Goal: Task Accomplishment & Management: Use online tool/utility

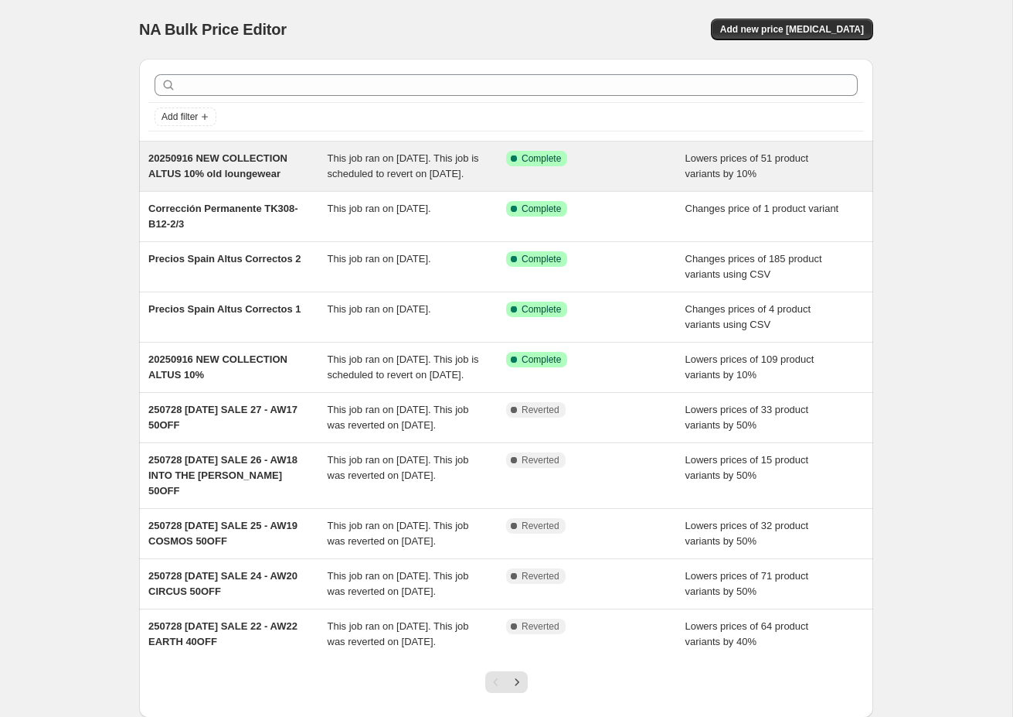
click at [245, 175] on span "20250916 NEW COLLECTION ALTUS 10% old loungewear" at bounding box center [217, 165] width 139 height 27
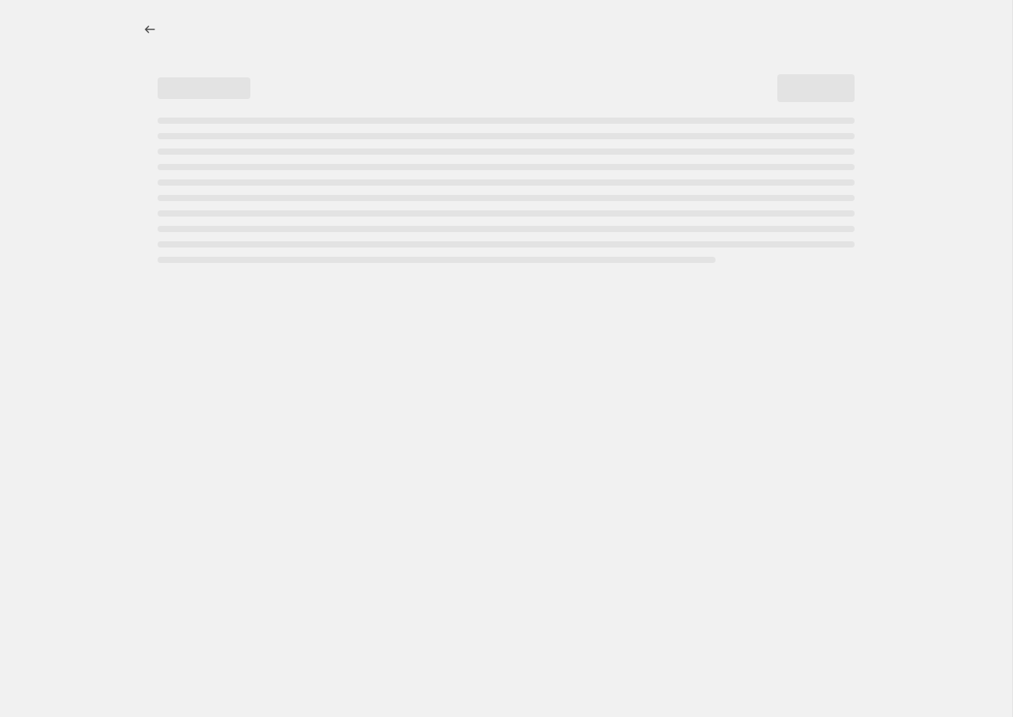
select select "percentage"
select select "collection"
select select "product_status"
select select "product_type"
select select "not_equal"
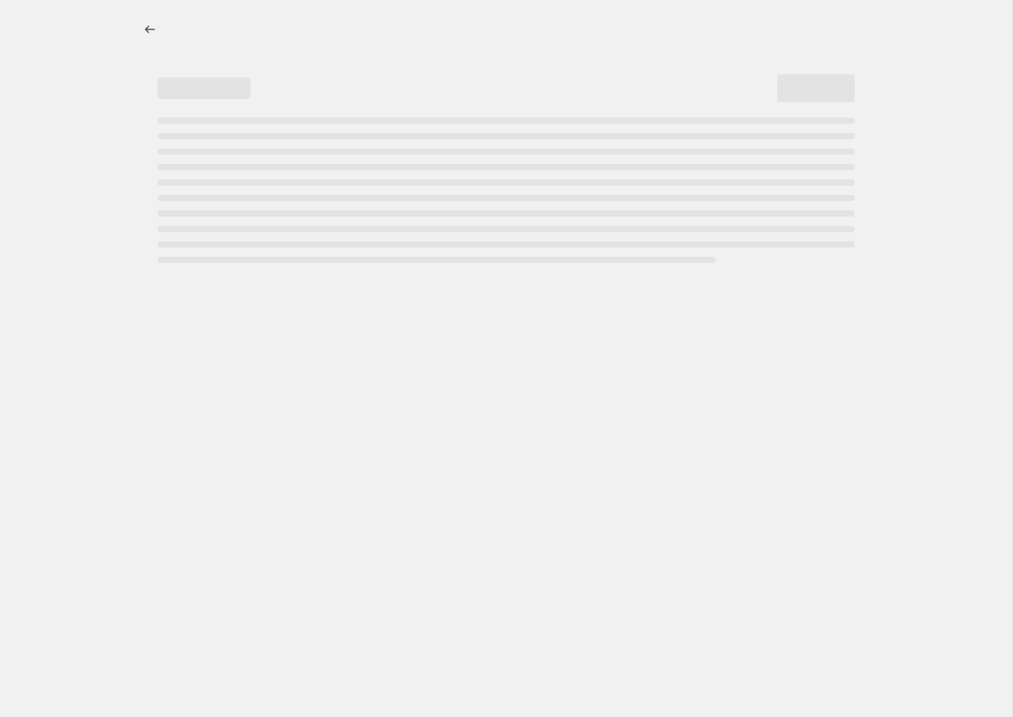
select select "tag"
select select "not_equal"
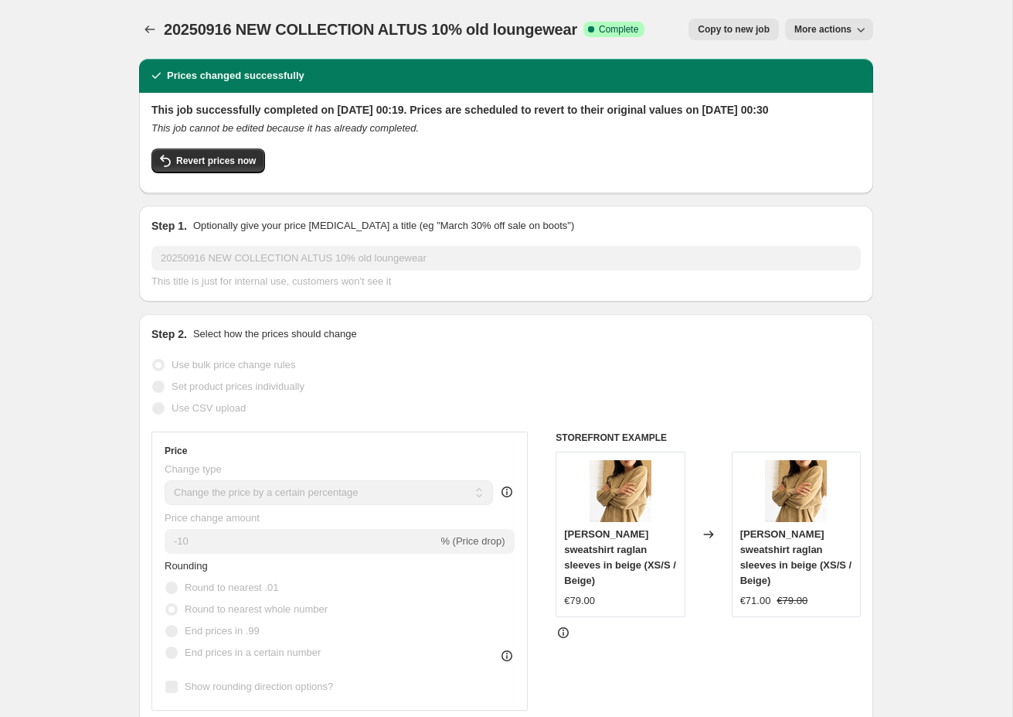
click at [818, 28] on span "More actions" at bounding box center [823, 29] width 57 height 12
click at [863, 60] on span "Price revert scheduling" at bounding box center [844, 62] width 102 height 12
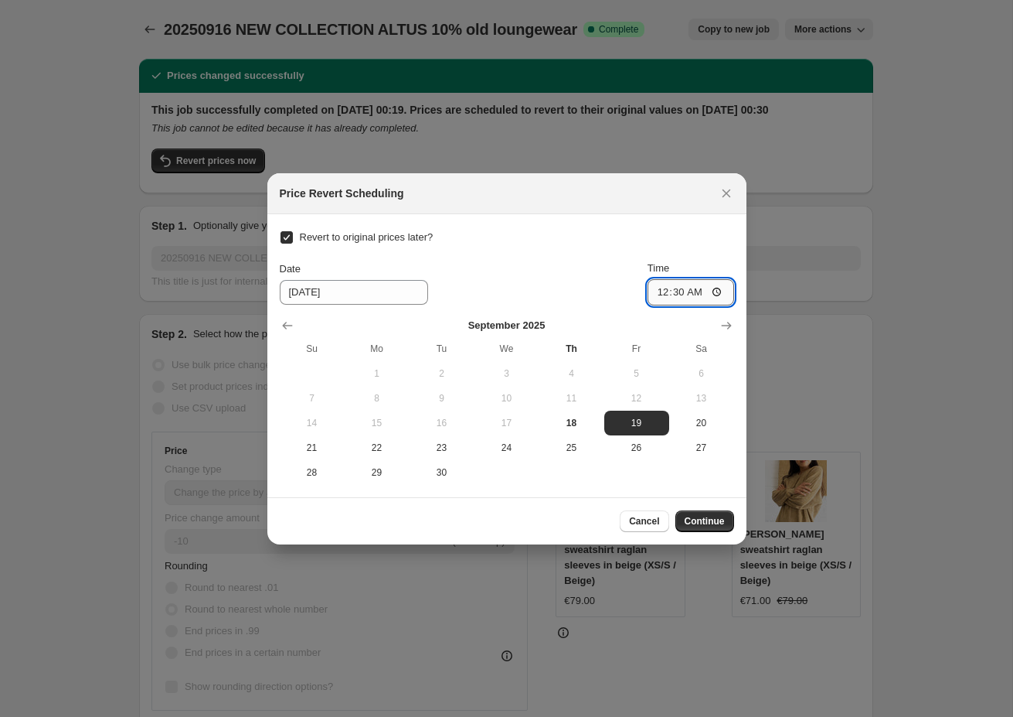
click at [699, 291] on input "00:30" at bounding box center [691, 292] width 87 height 26
type input "10:30"
click at [550, 521] on div "Cancel Continue" at bounding box center [507, 521] width 454 height 22
click at [712, 520] on span "Continue" at bounding box center [705, 521] width 40 height 12
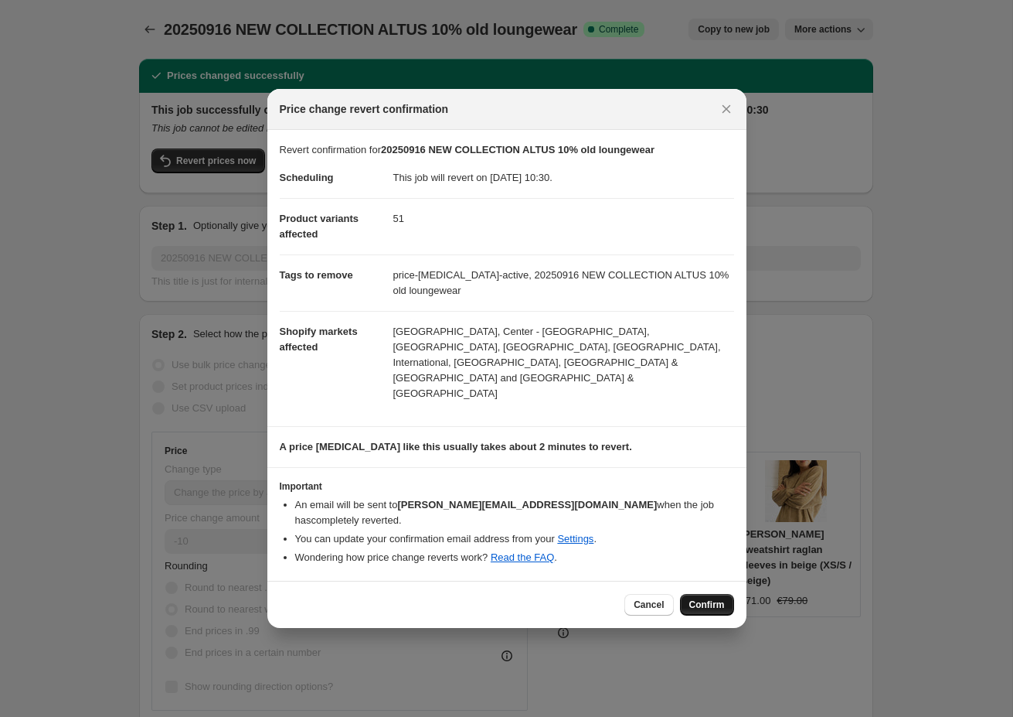
click at [716, 598] on span "Confirm" at bounding box center [707, 604] width 36 height 12
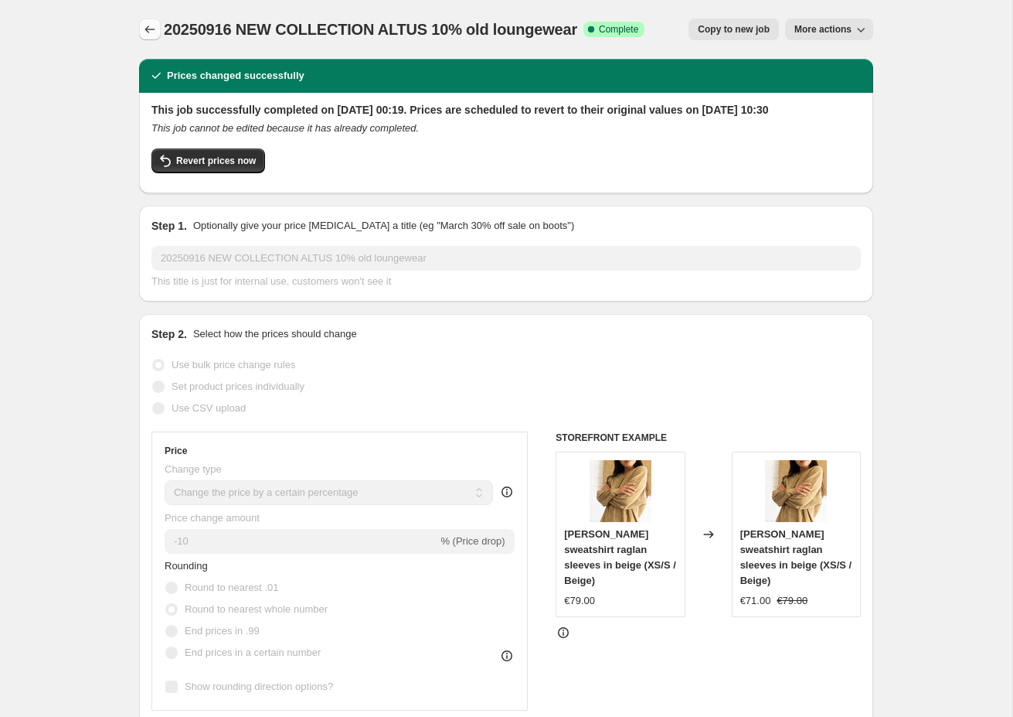
click at [151, 29] on icon "Price change jobs" at bounding box center [149, 29] width 15 height 15
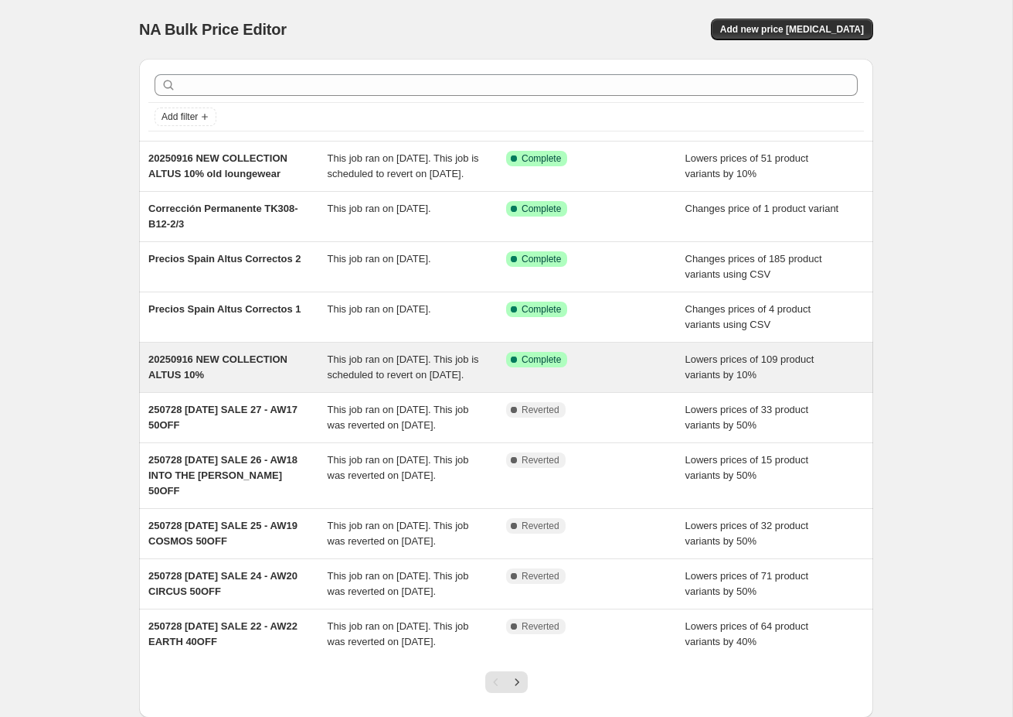
click at [266, 379] on span "20250916 NEW COLLECTION ALTUS 10%" at bounding box center [217, 366] width 139 height 27
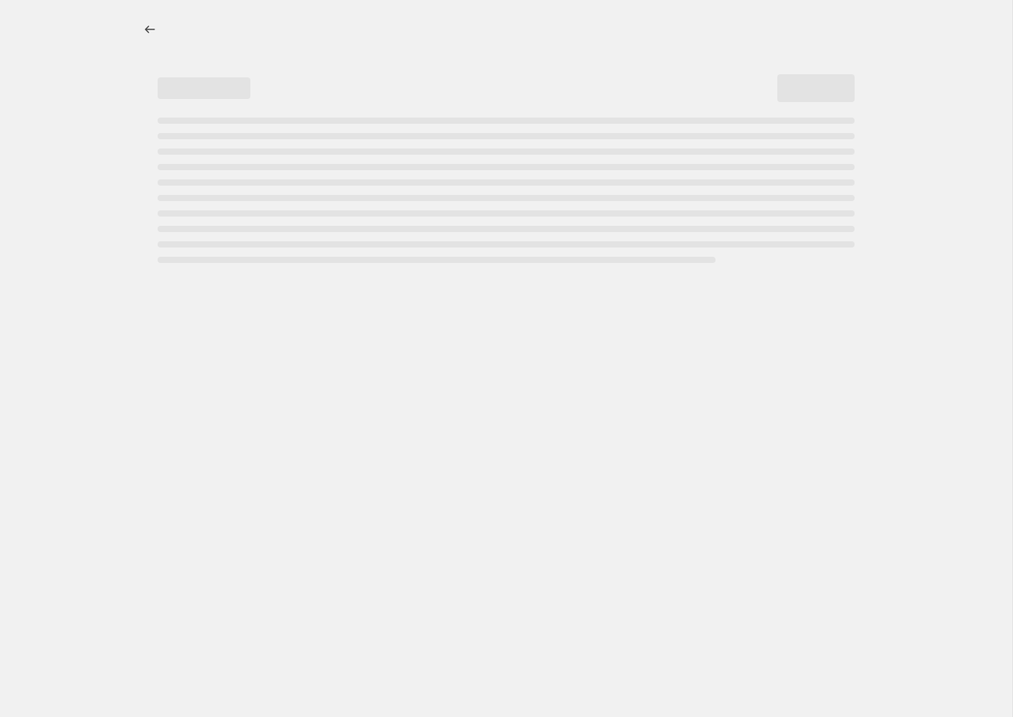
select select "percentage"
select select "collection"
select select "product_status"
select select "product_type"
select select "not_equal"
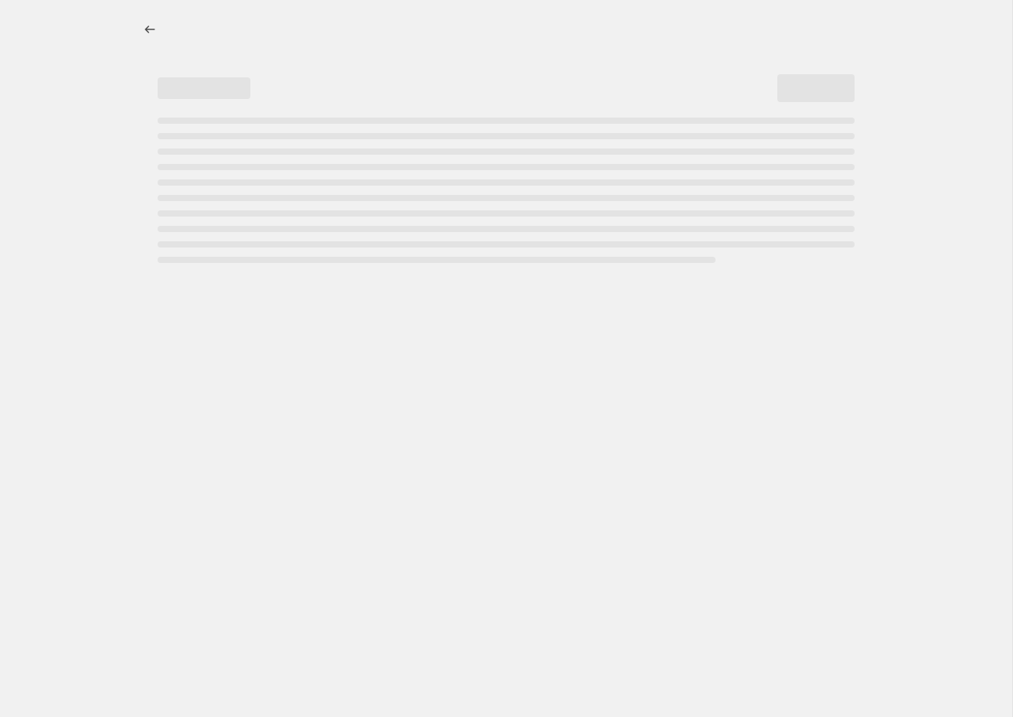
select select "tag"
select select "not_equal"
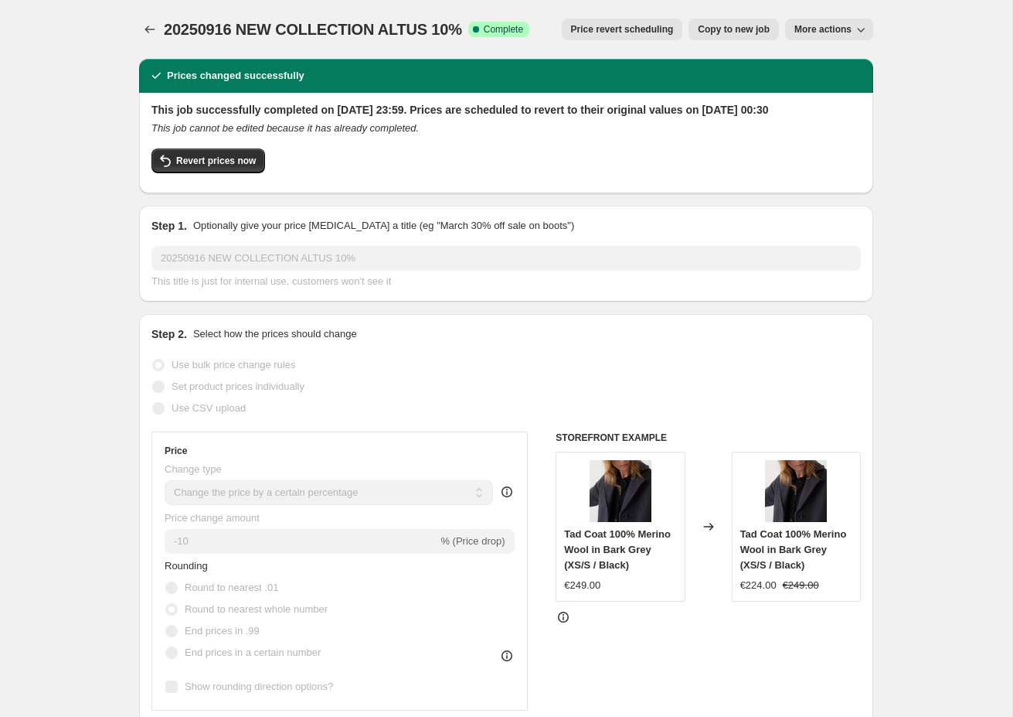
click at [848, 32] on span "More actions" at bounding box center [823, 29] width 57 height 12
click at [614, 23] on button "Price revert scheduling" at bounding box center [622, 30] width 121 height 22
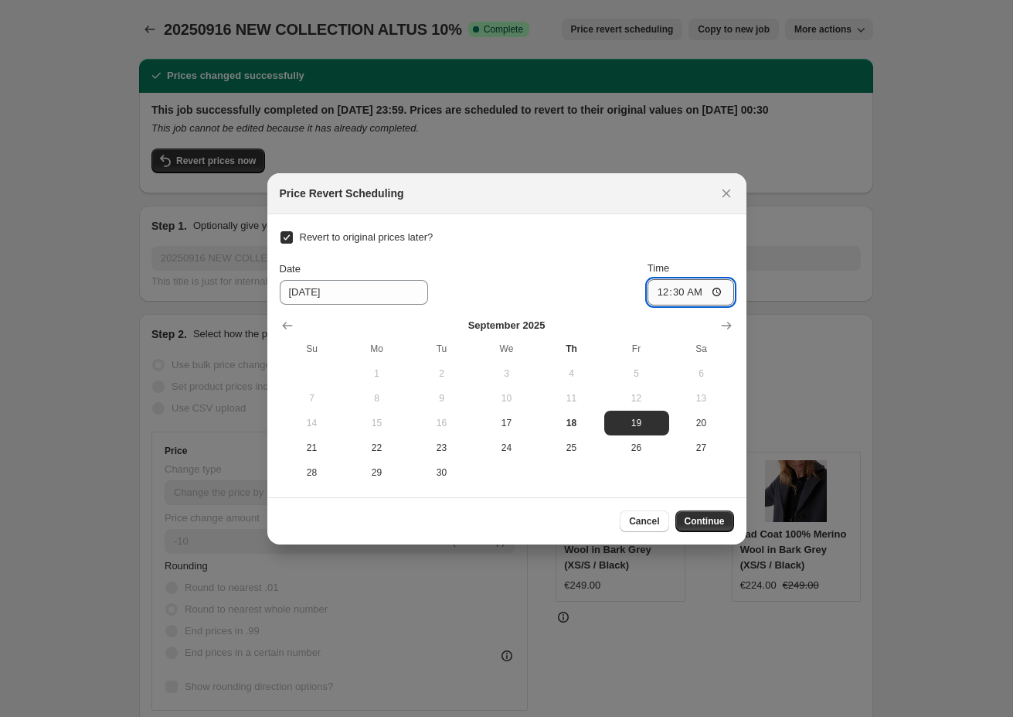
click at [698, 297] on input "00:30" at bounding box center [691, 292] width 87 height 26
click at [717, 294] on input "10:30" at bounding box center [691, 292] width 87 height 26
type input "10:20"
click at [560, 519] on div "Cancel Continue" at bounding box center [507, 521] width 454 height 22
click at [713, 517] on span "Continue" at bounding box center [705, 521] width 40 height 12
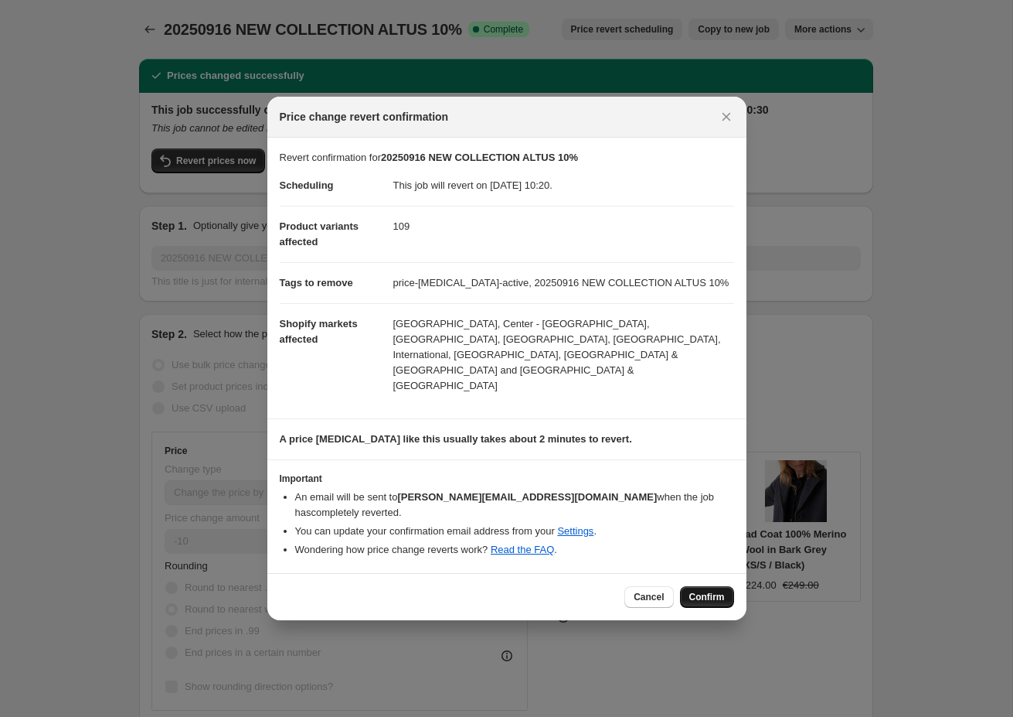
click at [711, 591] on span "Confirm" at bounding box center [707, 597] width 36 height 12
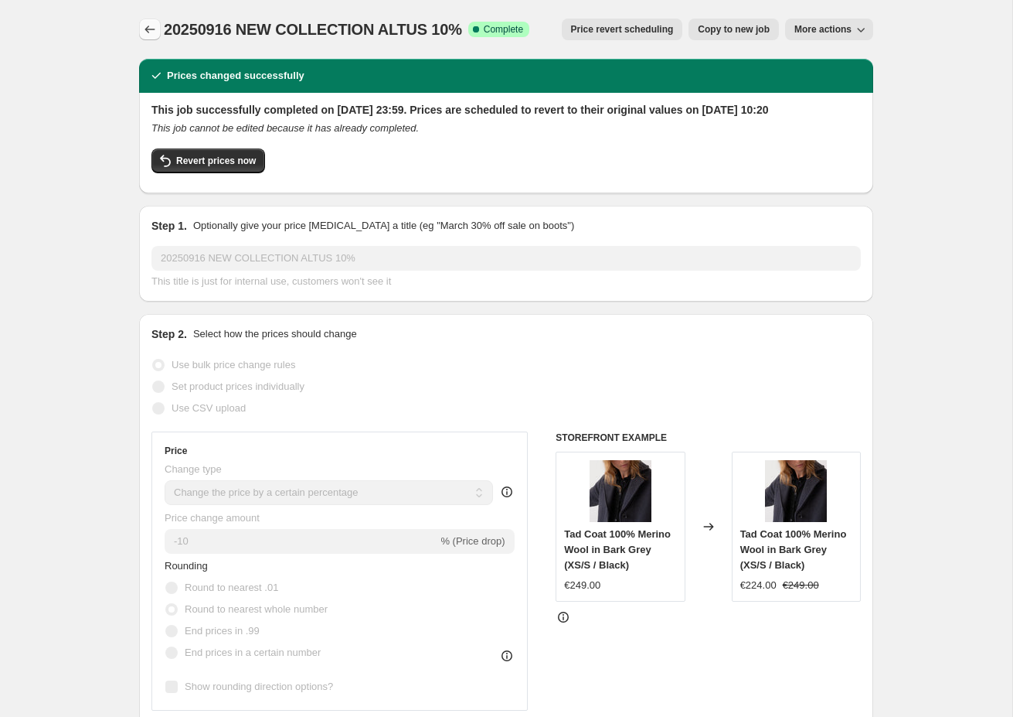
click at [155, 32] on icon "Price change jobs" at bounding box center [149, 29] width 15 height 15
